Goal: Task Accomplishment & Management: Manage account settings

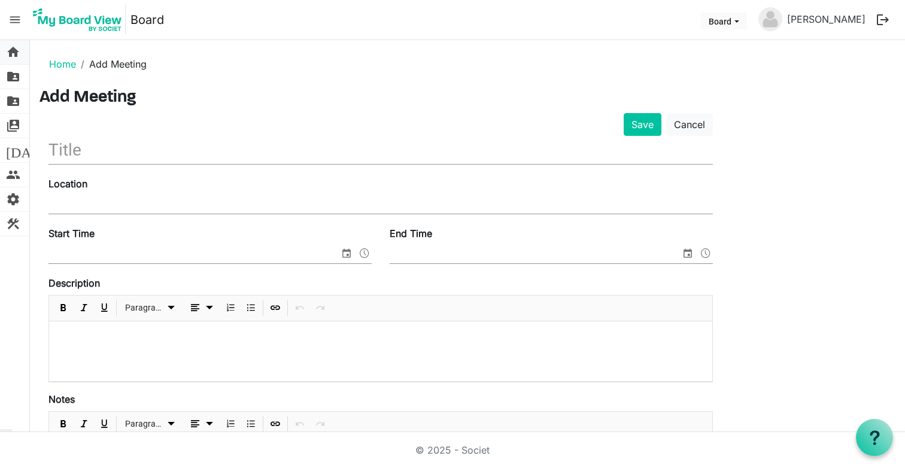
click at [13, 54] on span "home" at bounding box center [13, 52] width 14 height 24
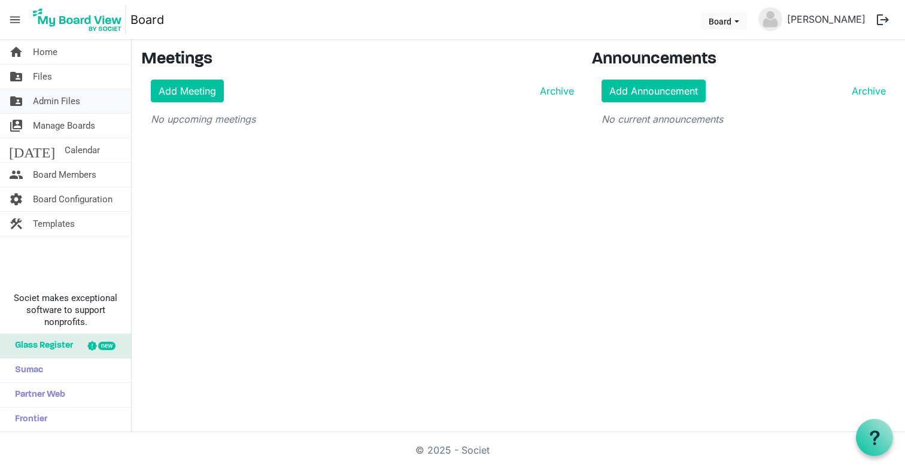
click at [39, 101] on span "Admin Files" at bounding box center [56, 101] width 47 height 24
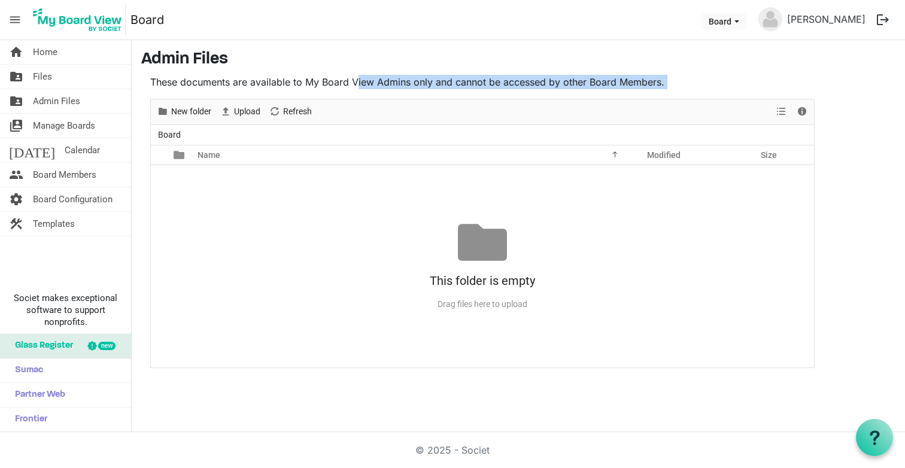
drag, startPoint x: 357, startPoint y: 86, endPoint x: 447, endPoint y: 93, distance: 90.6
click at [447, 93] on div "These documents are available to My Board View Admins only and cannot be access…" at bounding box center [482, 221] width 682 height 293
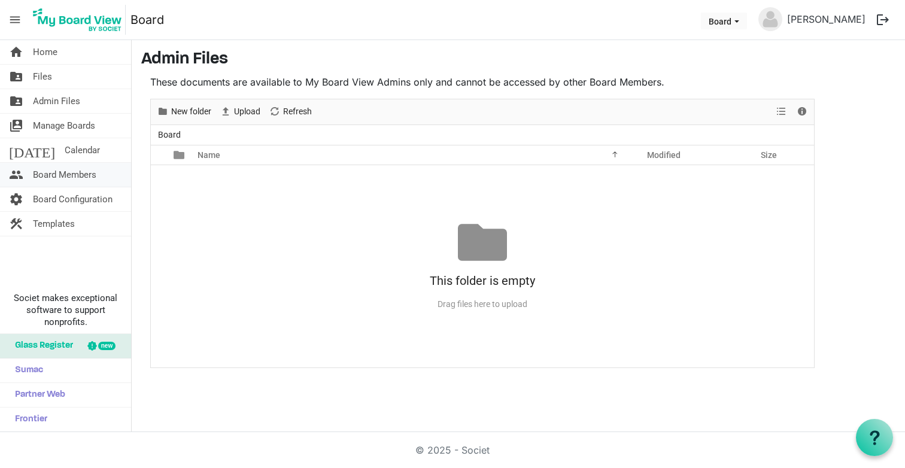
click at [72, 179] on span "Board Members" at bounding box center [64, 175] width 63 height 24
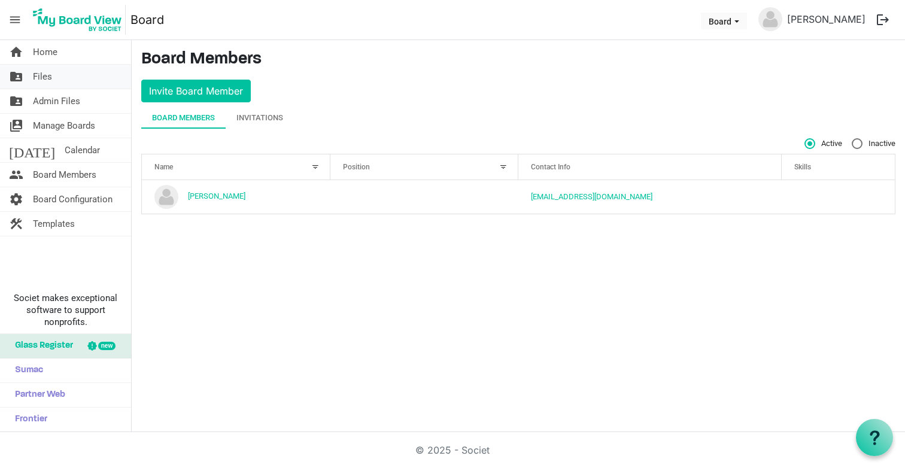
click at [63, 76] on link "folder_shared Files" at bounding box center [65, 77] width 131 height 24
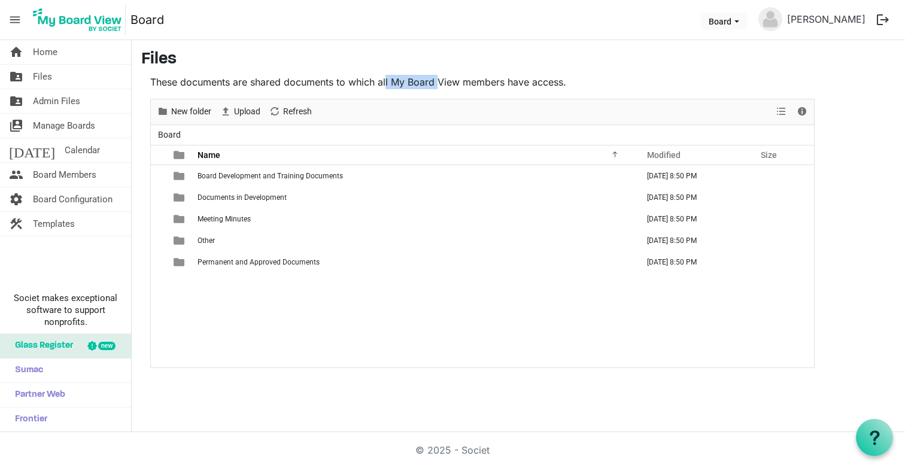
drag, startPoint x: 387, startPoint y: 84, endPoint x: 439, endPoint y: 85, distance: 52.1
click at [439, 85] on p "These documents are shared documents to which all My Board View members have ac…" at bounding box center [482, 82] width 664 height 14
click at [136, 245] on main "Files These documents are shared documents to which all My Board View members h…" at bounding box center [518, 208] width 773 height 337
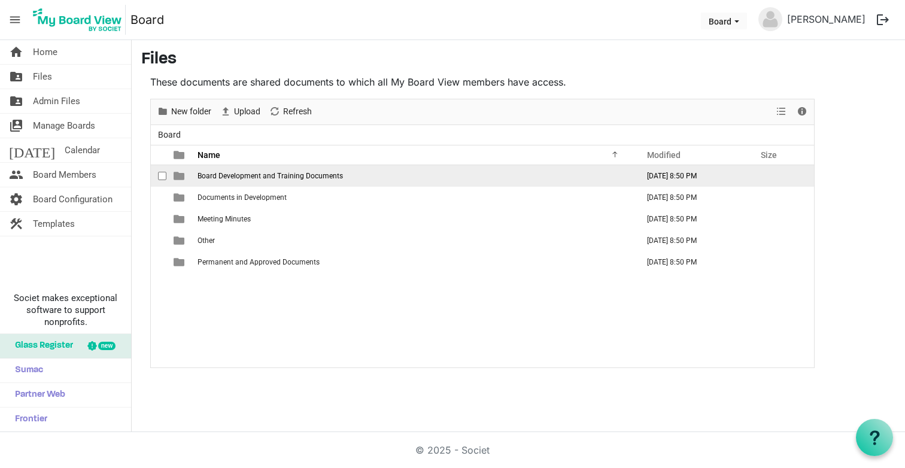
click at [240, 176] on span "Board Development and Training Documents" at bounding box center [269, 176] width 145 height 8
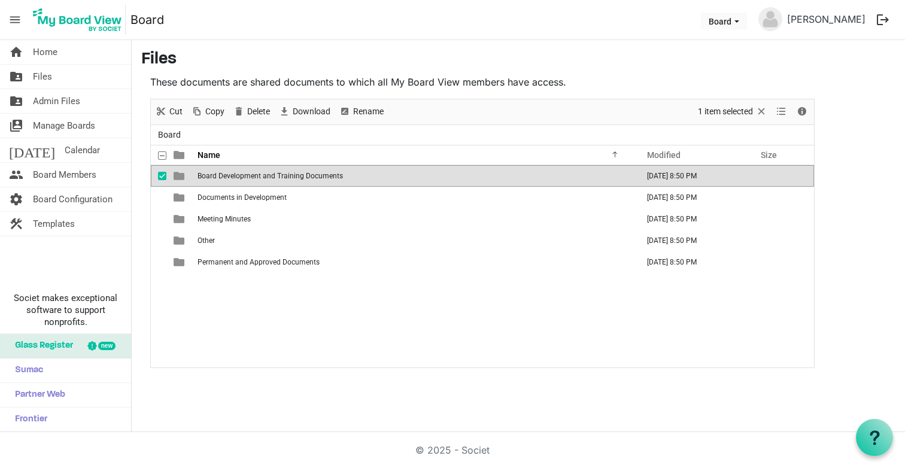
click at [240, 176] on span "Board Development and Training Documents" at bounding box center [269, 176] width 145 height 8
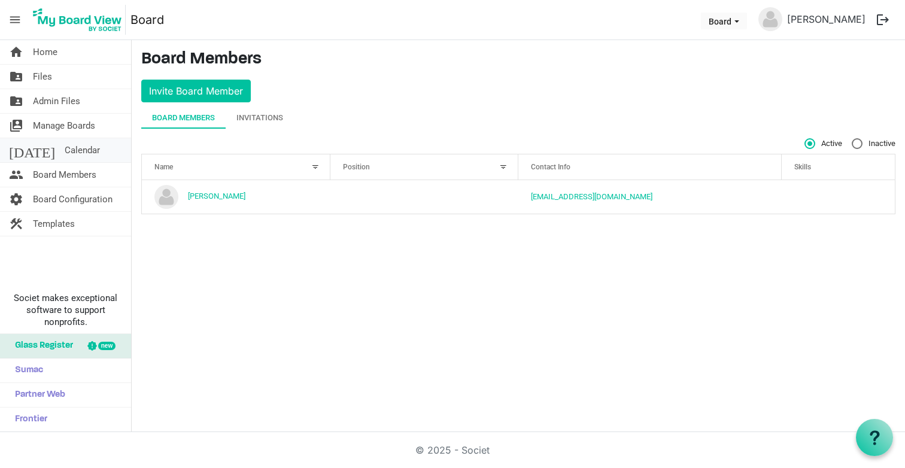
click at [65, 150] on span "Calendar" at bounding box center [82, 150] width 35 height 24
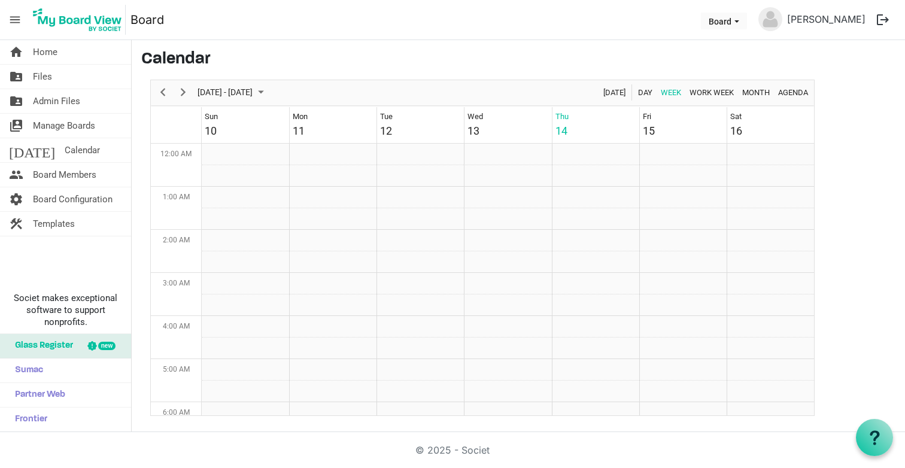
scroll to position [388, 0]
click at [60, 202] on span "Board Configuration" at bounding box center [73, 199] width 80 height 24
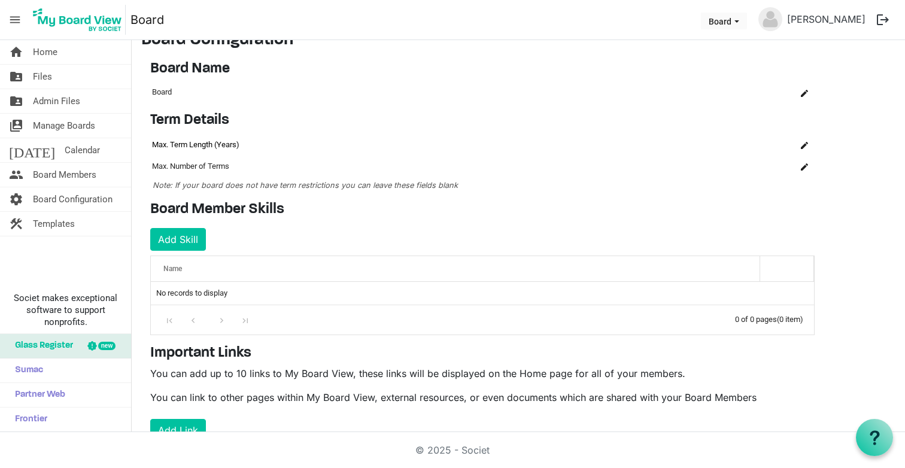
scroll to position [14, 0]
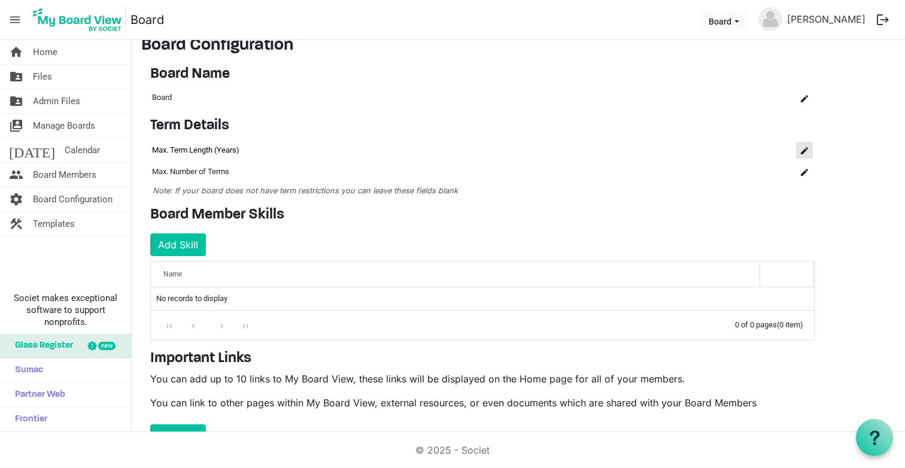
click at [806, 150] on span "is Command column column header" at bounding box center [804, 150] width 7 height 7
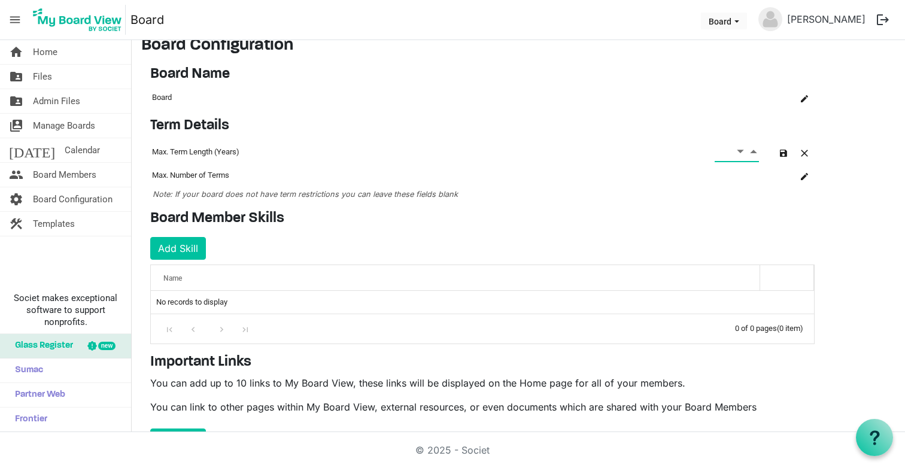
type input "8"
type input "4"
click at [801, 193] on div "Term Details OK OK Cancel Id Name Name term-settings-grid_header_table Max. Ter…" at bounding box center [482, 158] width 682 height 83
click at [802, 178] on span "is Command column column header" at bounding box center [804, 176] width 7 height 7
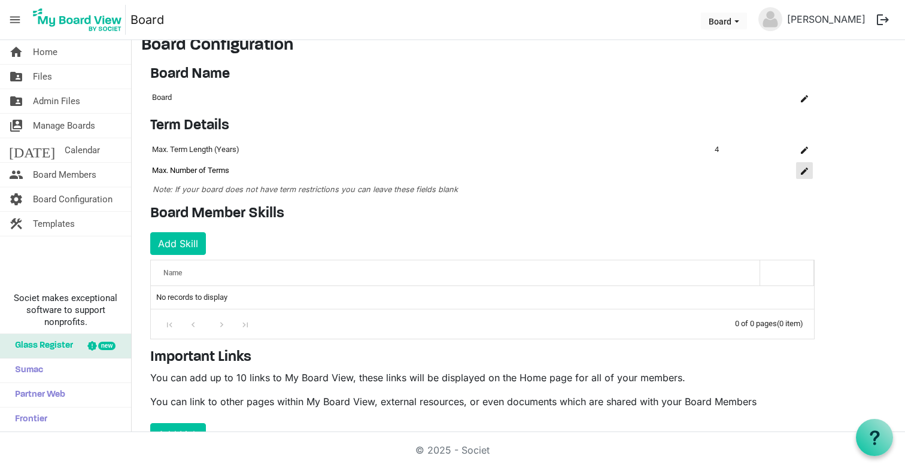
click at [805, 172] on span "is Command column column header" at bounding box center [804, 171] width 7 height 7
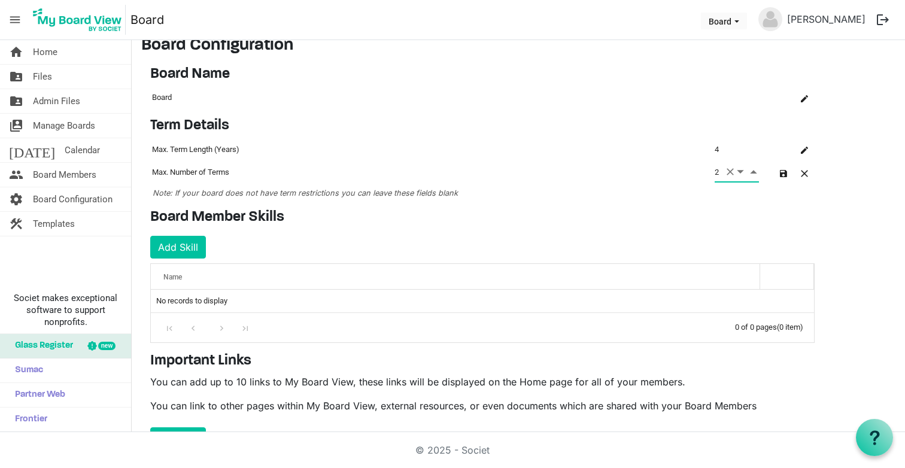
click at [752, 172] on span "Increment value" at bounding box center [753, 171] width 11 height 15
type input "4"
click at [744, 149] on td "4" at bounding box center [737, 149] width 48 height 20
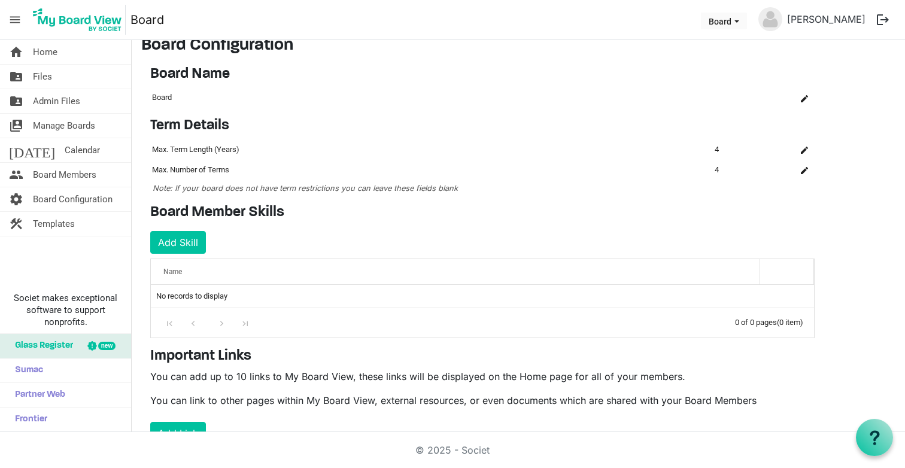
click at [717, 149] on td "4" at bounding box center [737, 149] width 48 height 20
click at [716, 148] on td "4" at bounding box center [737, 149] width 48 height 20
click at [800, 149] on button "is Command column column header" at bounding box center [804, 149] width 17 height 17
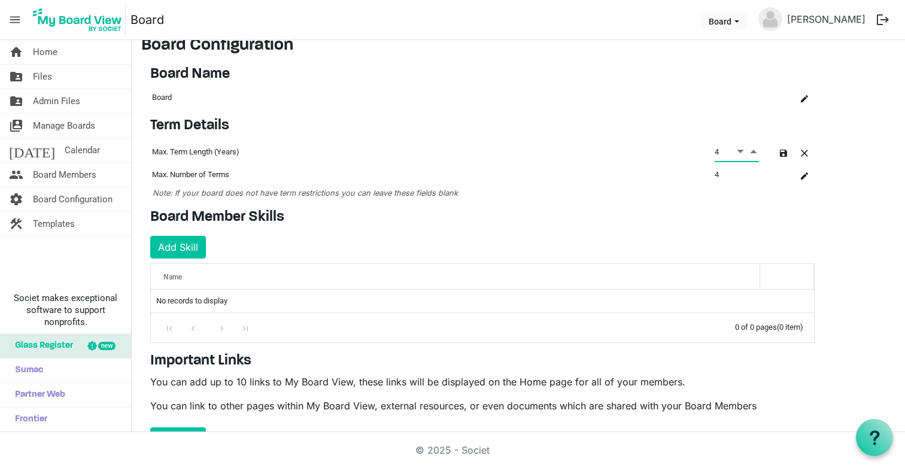
click at [739, 149] on span "Decrement value" at bounding box center [740, 151] width 11 height 15
type input "2"
click at [600, 227] on div "Board Member Skills Add Skill OK OK Cancel Id Name skills-grid_header_table No …" at bounding box center [482, 275] width 682 height 133
click at [784, 150] on span "button" at bounding box center [783, 153] width 7 height 7
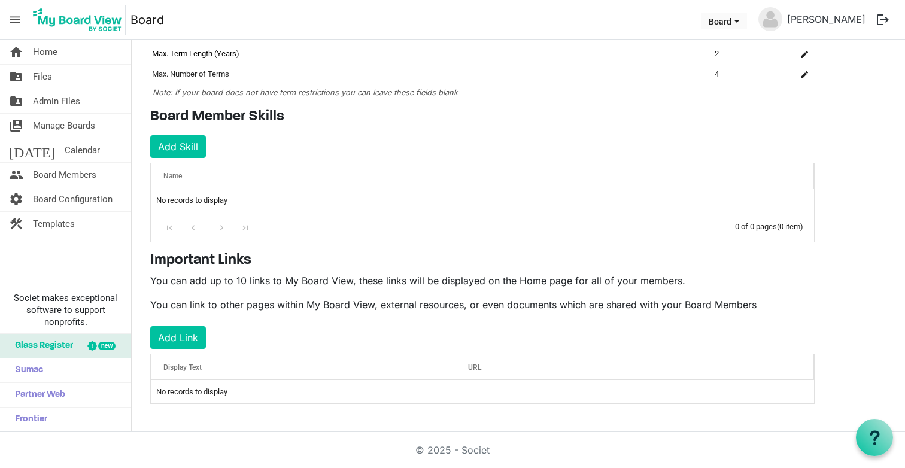
scroll to position [0, 0]
